Goal: Find specific page/section: Find specific page/section

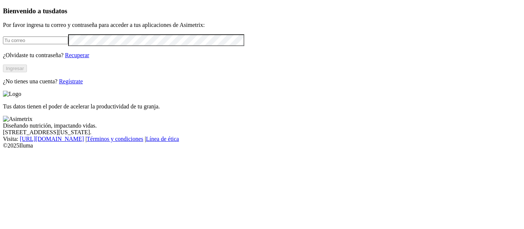
type input "[PERSON_NAME][EMAIL_ADDRESS][DOMAIN_NAME]"
click at [27, 72] on button "Ingresar" at bounding box center [15, 68] width 24 height 8
type input "[PERSON_NAME][EMAIL_ADDRESS][DOMAIN_NAME]"
click at [25, 72] on button "Ingresa" at bounding box center [14, 68] width 22 height 8
